Goal: Check status: Check status

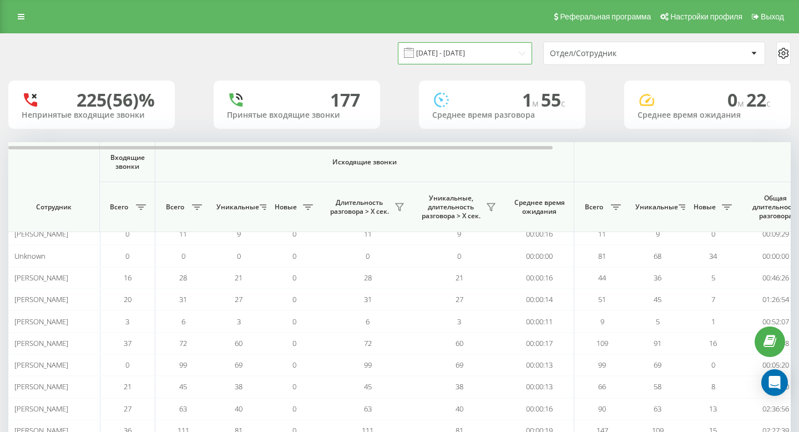
click at [465, 55] on input "[DATE] - [DATE]" at bounding box center [465, 53] width 134 height 22
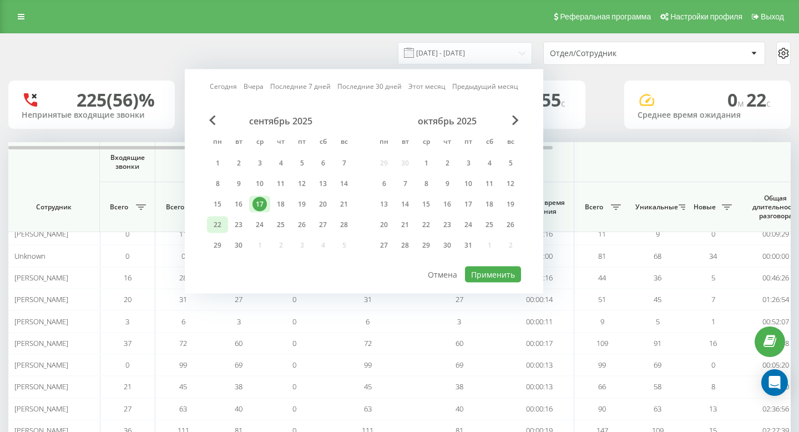
click at [213, 218] on div "22" at bounding box center [217, 225] width 14 height 14
click at [478, 274] on button "Применить" at bounding box center [493, 274] width 56 height 16
type input "[DATE] - [DATE]"
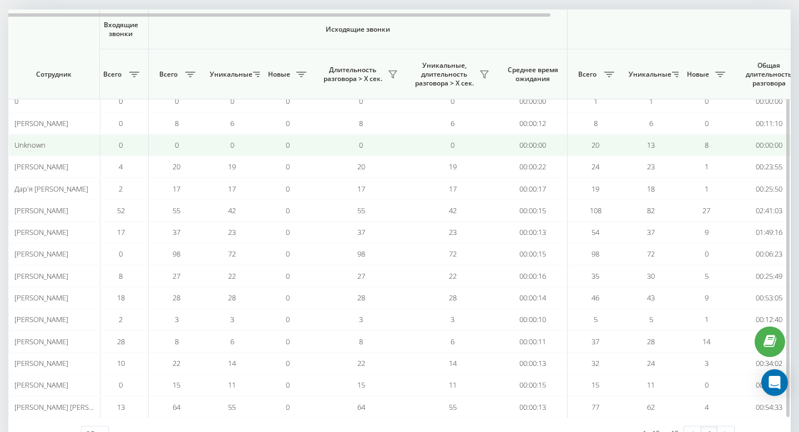
scroll to position [142, 0]
